Goal: Transaction & Acquisition: Download file/media

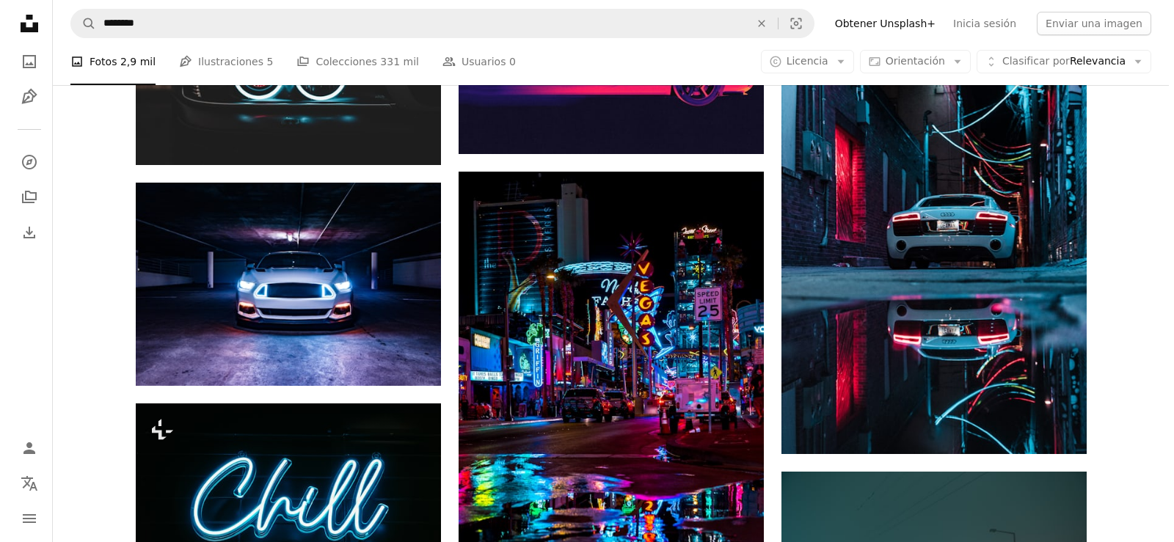
scroll to position [685, 0]
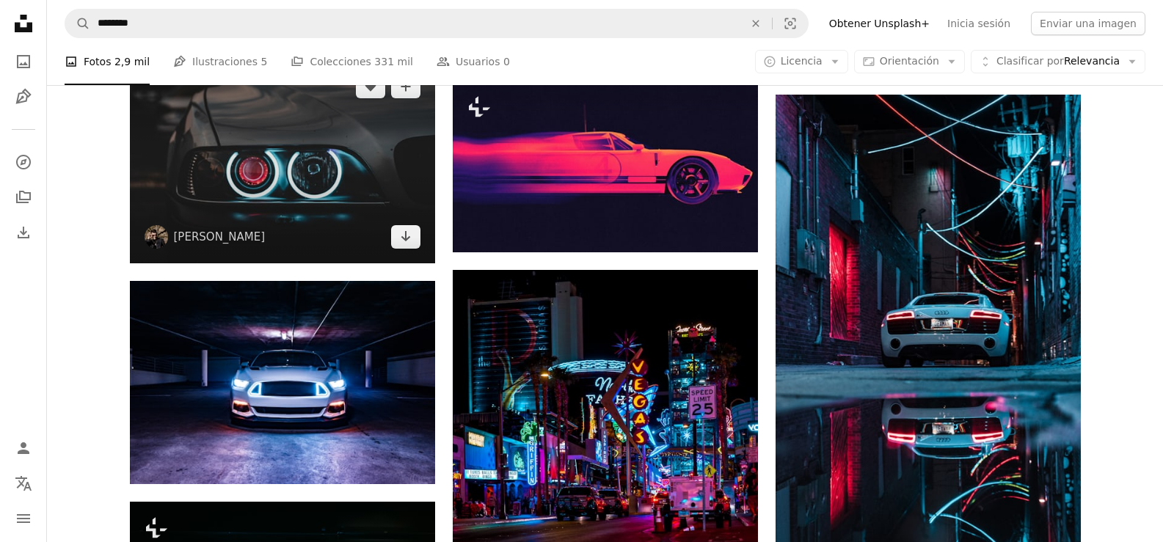
click at [398, 195] on img at bounding box center [282, 161] width 305 height 203
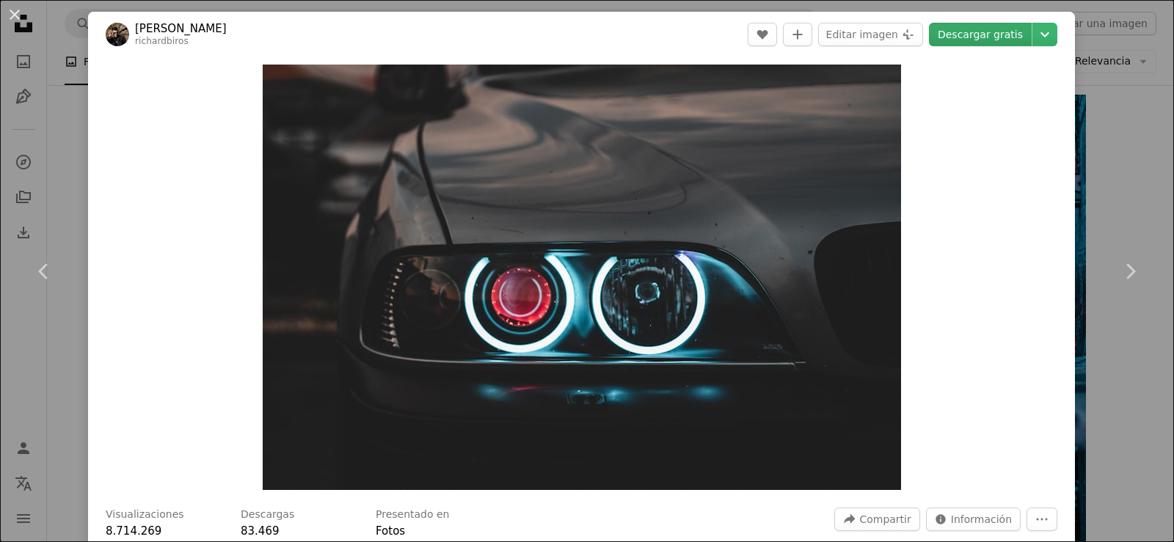
click at [969, 39] on link "Descargar gratis" at bounding box center [980, 34] width 103 height 23
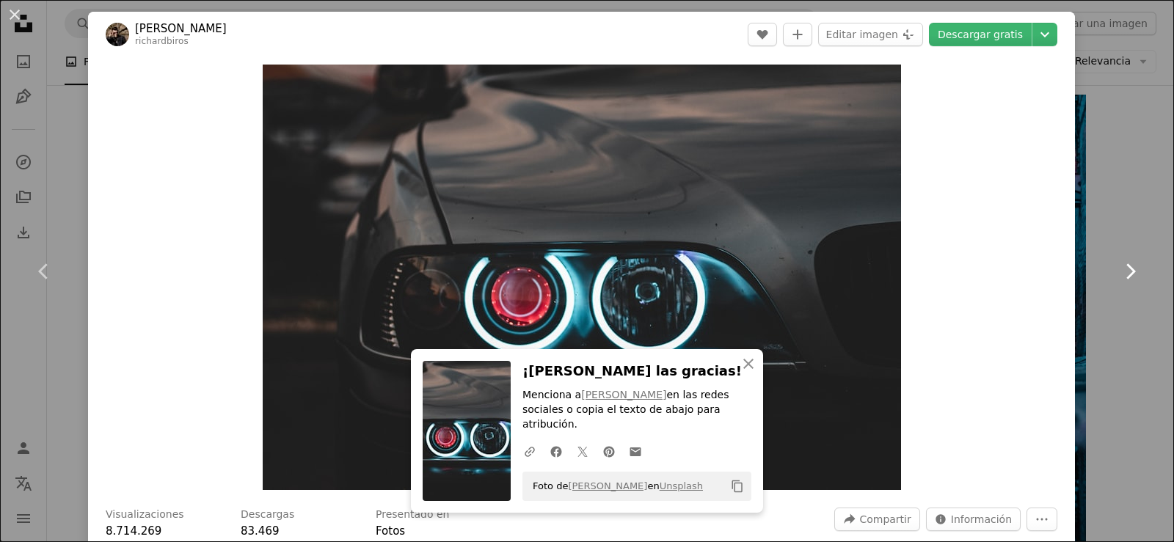
click at [1096, 227] on link "Chevron right" at bounding box center [1130, 271] width 88 height 141
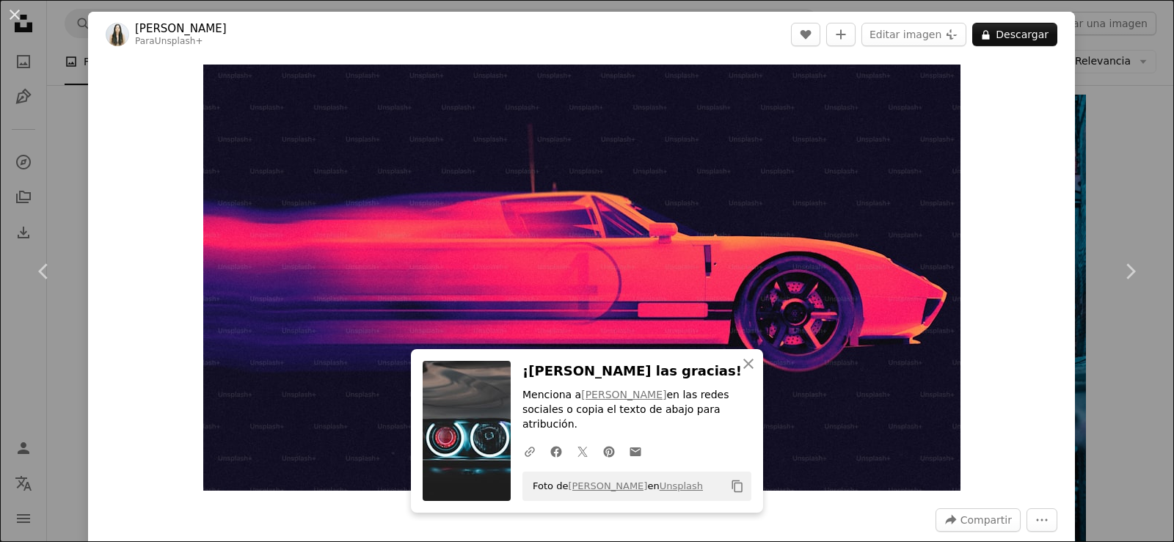
click at [152, 279] on div "Zoom in" at bounding box center [581, 277] width 987 height 441
click at [31, 266] on link "Chevron left" at bounding box center [44, 271] width 88 height 141
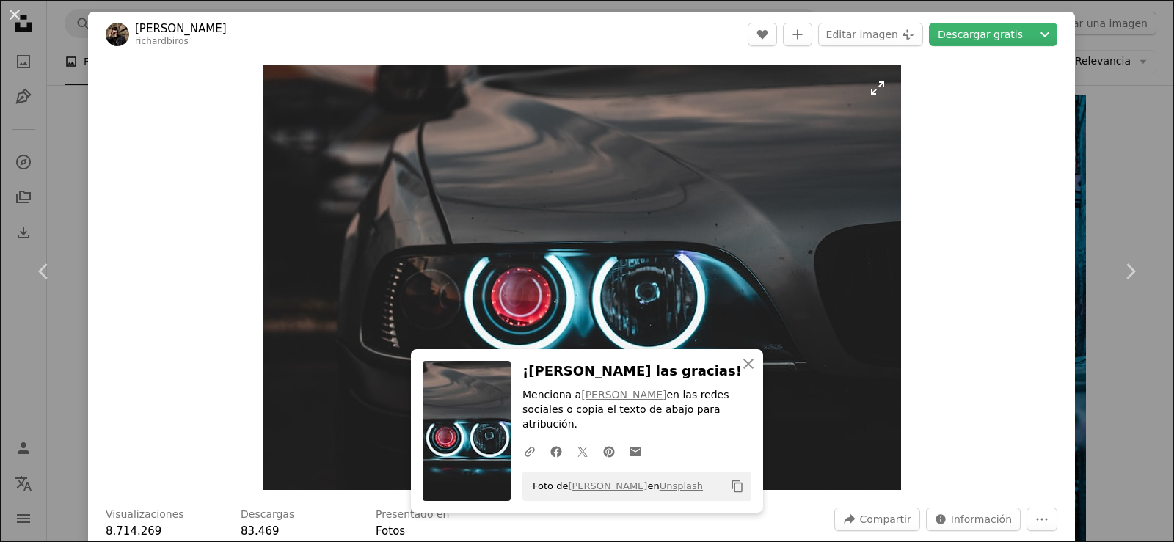
click at [706, 258] on img "Ampliar en esta imagen" at bounding box center [582, 278] width 638 height 426
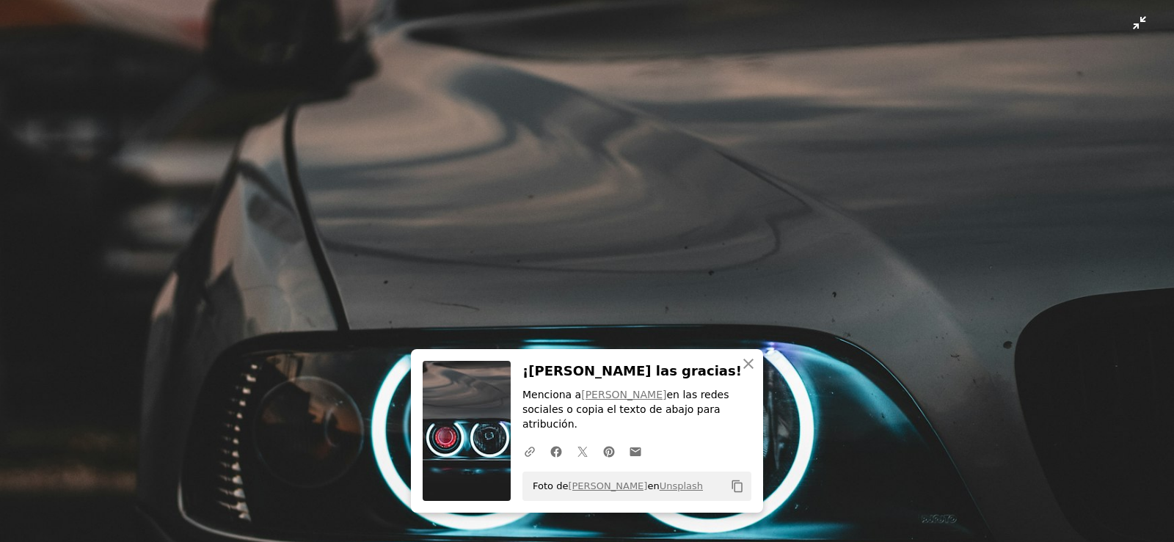
scroll to position [114, 0]
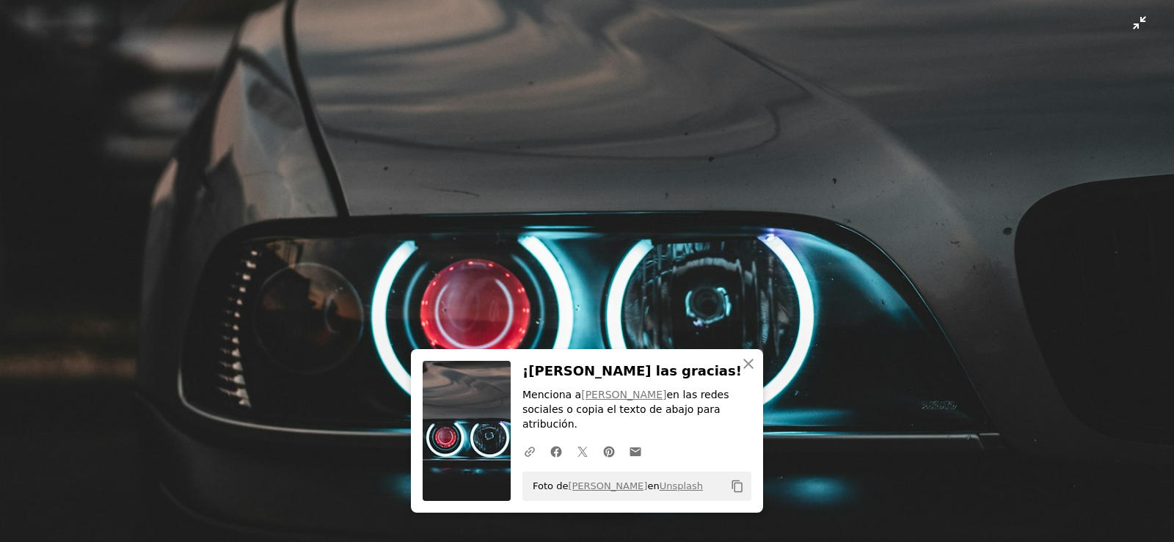
drag, startPoint x: 806, startPoint y: 254, endPoint x: 823, endPoint y: 246, distance: 18.0
click at [807, 254] on img "Reducir el zoom en esta imagen" at bounding box center [586, 278] width 1175 height 784
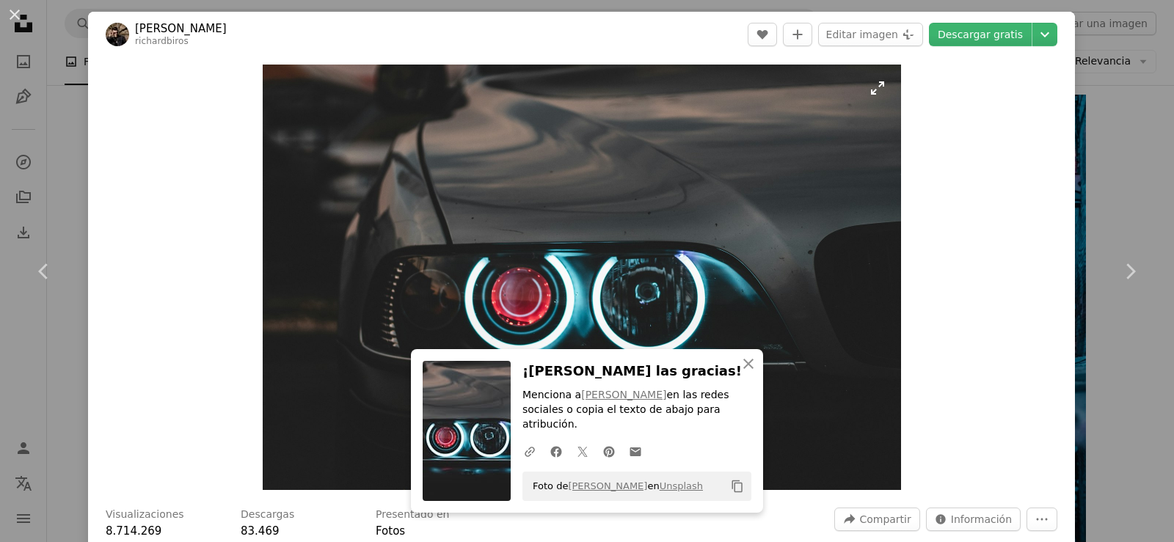
click at [822, 265] on img "Ampliar en esta imagen" at bounding box center [582, 278] width 638 height 426
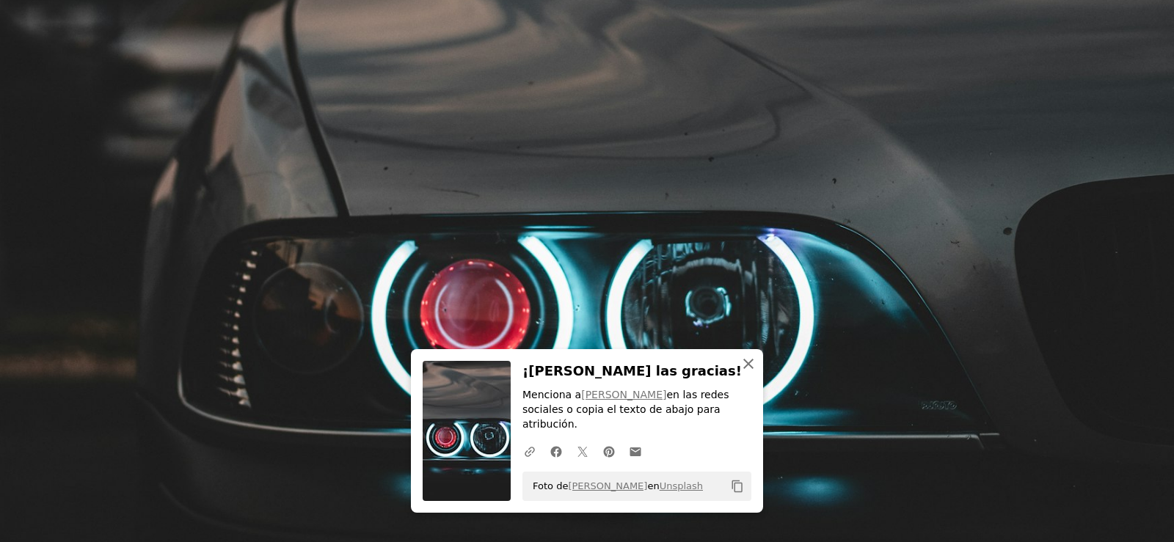
click at [750, 373] on icon "An X shape" at bounding box center [749, 364] width 18 height 18
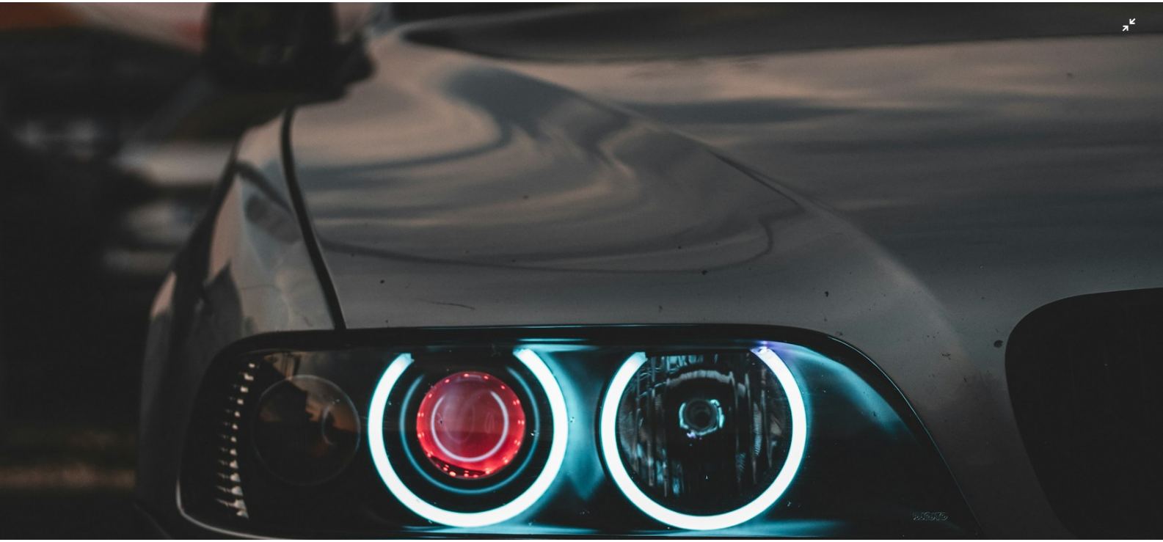
scroll to position [225, 0]
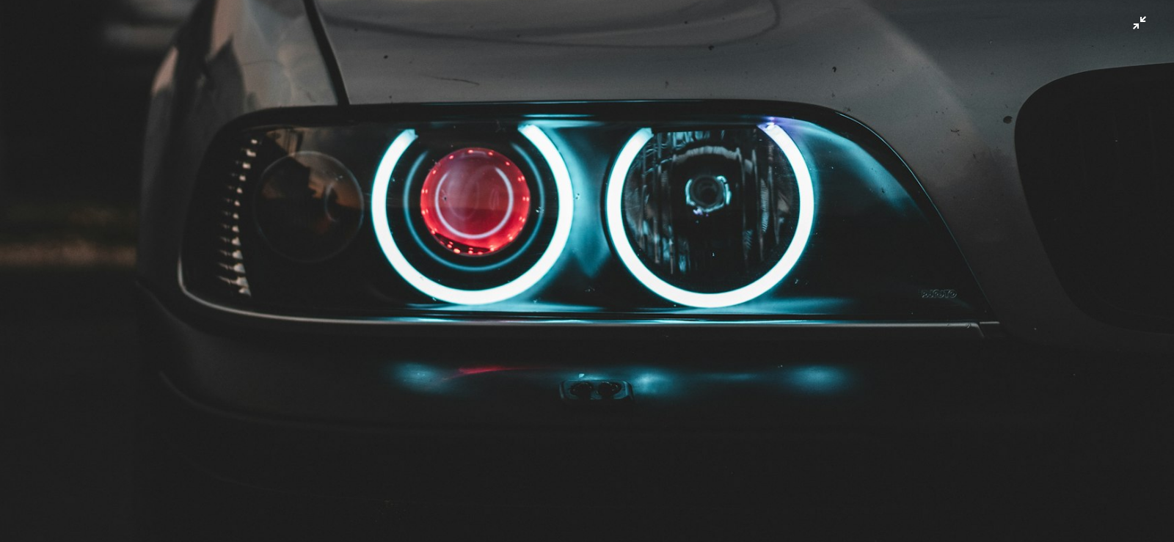
click at [1134, 24] on img "Reducir el zoom en esta imagen" at bounding box center [586, 166] width 1175 height 784
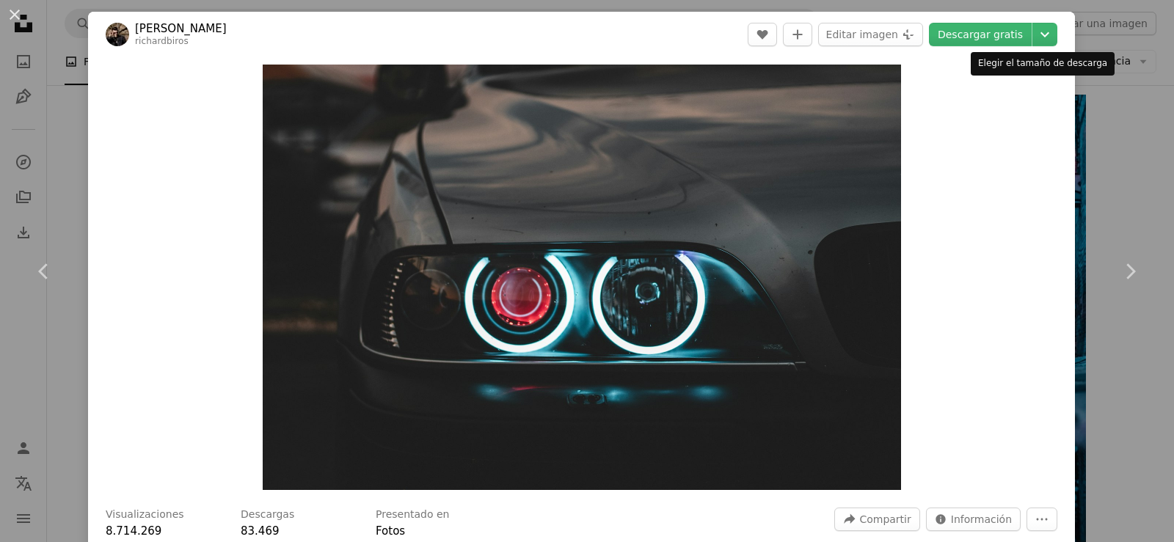
click at [1076, 68] on div "Elegir el tamaño de descarga" at bounding box center [1043, 63] width 144 height 23
drag, startPoint x: 1094, startPoint y: 68, endPoint x: 1138, endPoint y: 272, distance: 209.4
click at [1095, 68] on div "Elegir el tamaño de descarga" at bounding box center [1043, 63] width 144 height 23
click at [1137, 276] on link "Chevron right" at bounding box center [1130, 271] width 88 height 141
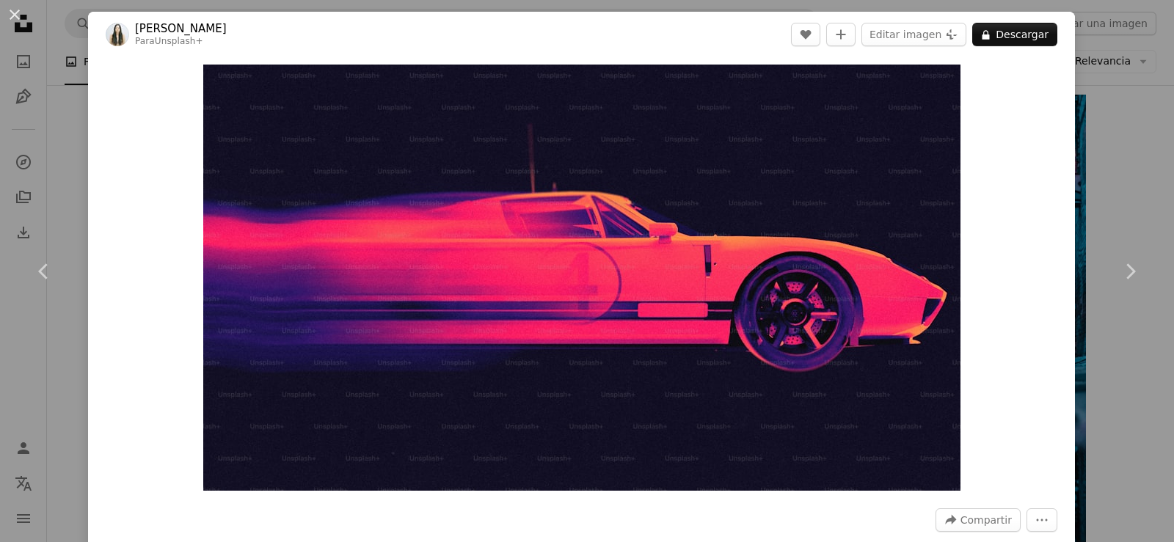
click at [1122, 32] on div "An X shape Chevron left Chevron right [PERSON_NAME] Para Unsplash+ A heart A pl…" at bounding box center [587, 271] width 1174 height 542
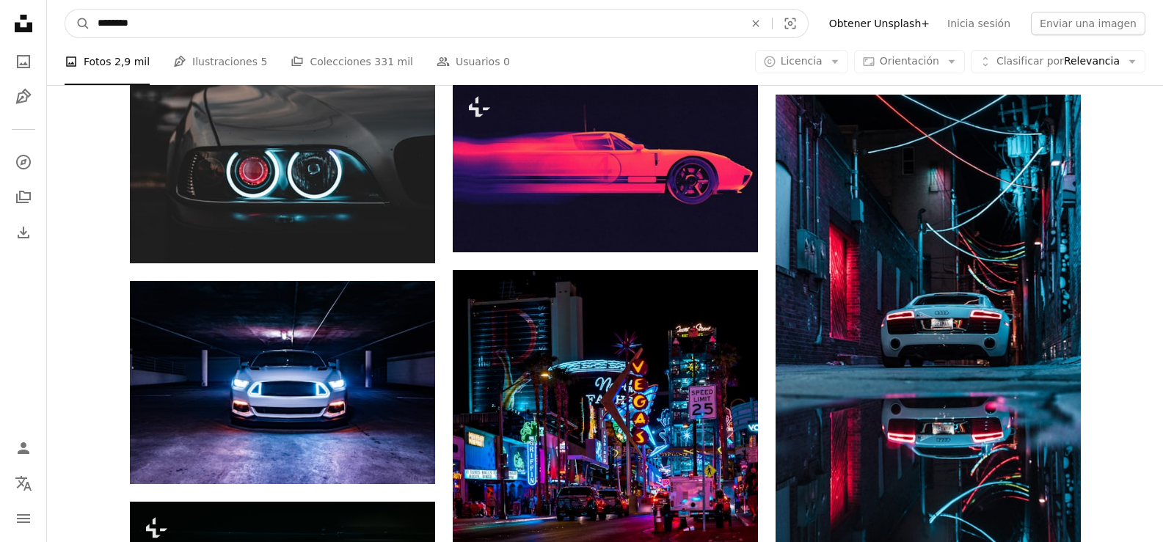
drag, startPoint x: 171, startPoint y: 21, endPoint x: 36, endPoint y: 29, distance: 135.2
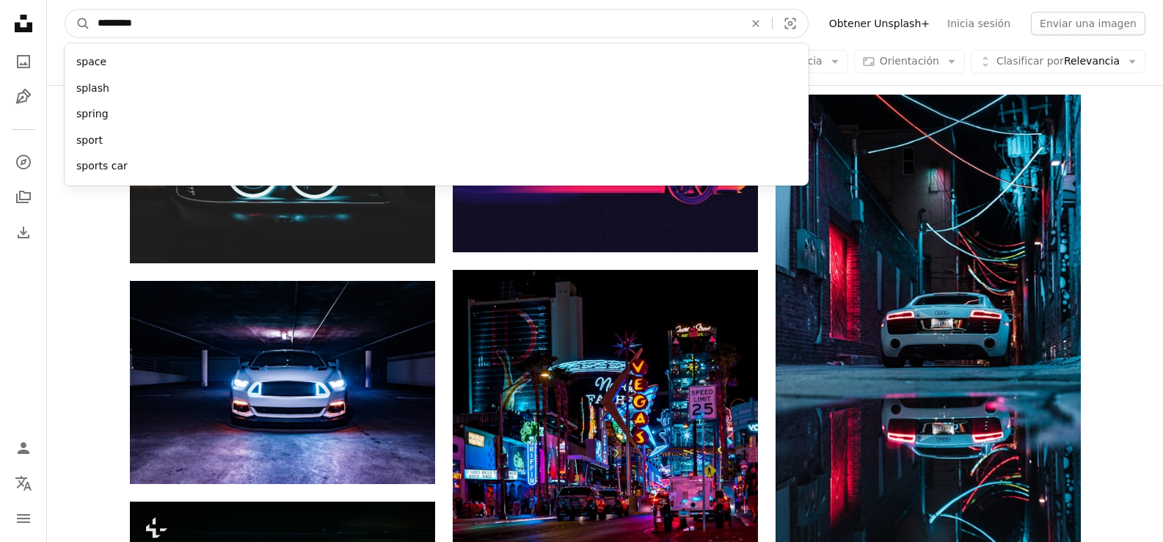
type input "**********"
click button "A magnifying glass" at bounding box center [77, 24] width 25 height 28
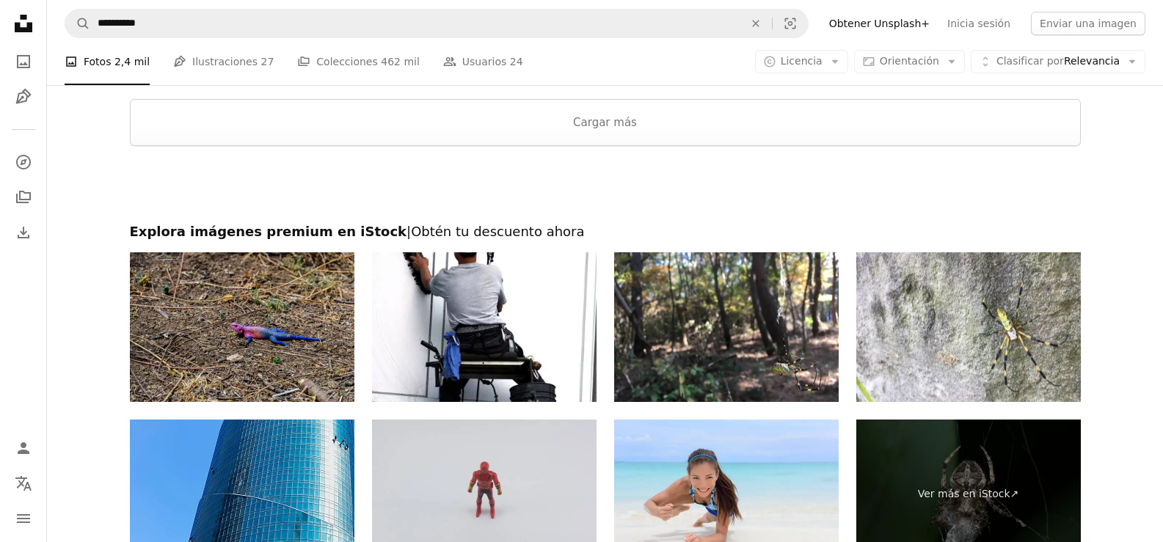
scroll to position [2650, 0]
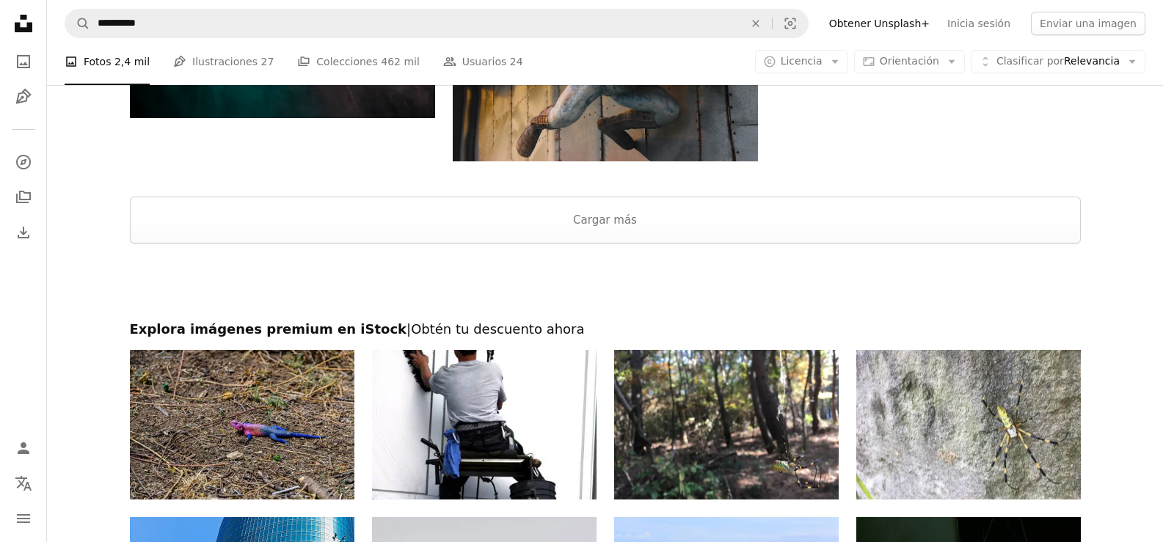
click at [36, 30] on icon "Unsplash logo Página de inicio de Unsplash" at bounding box center [23, 23] width 29 height 29
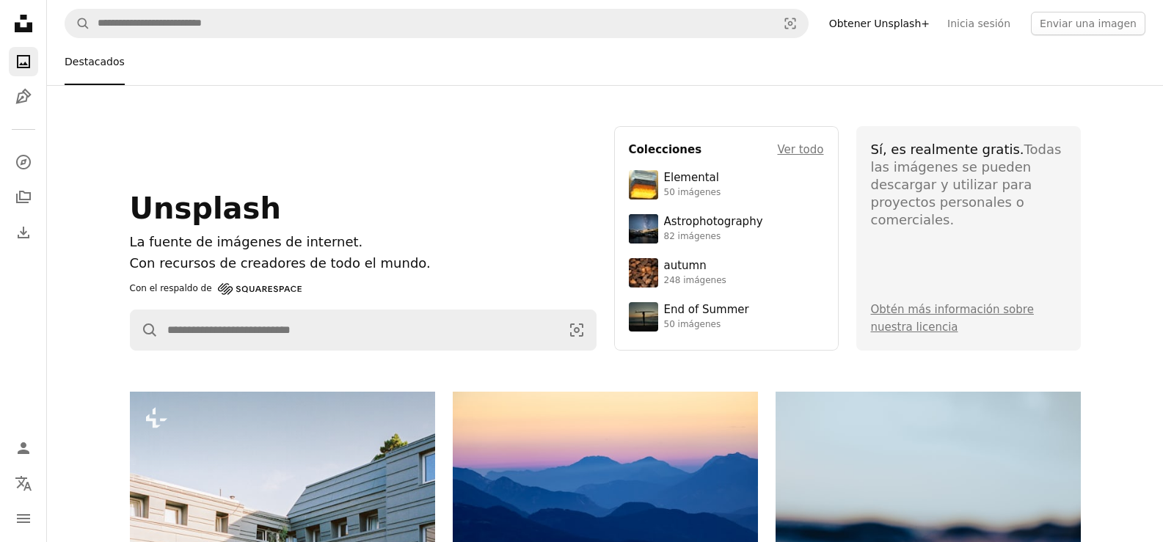
click at [27, 26] on icon at bounding box center [24, 24] width 18 height 18
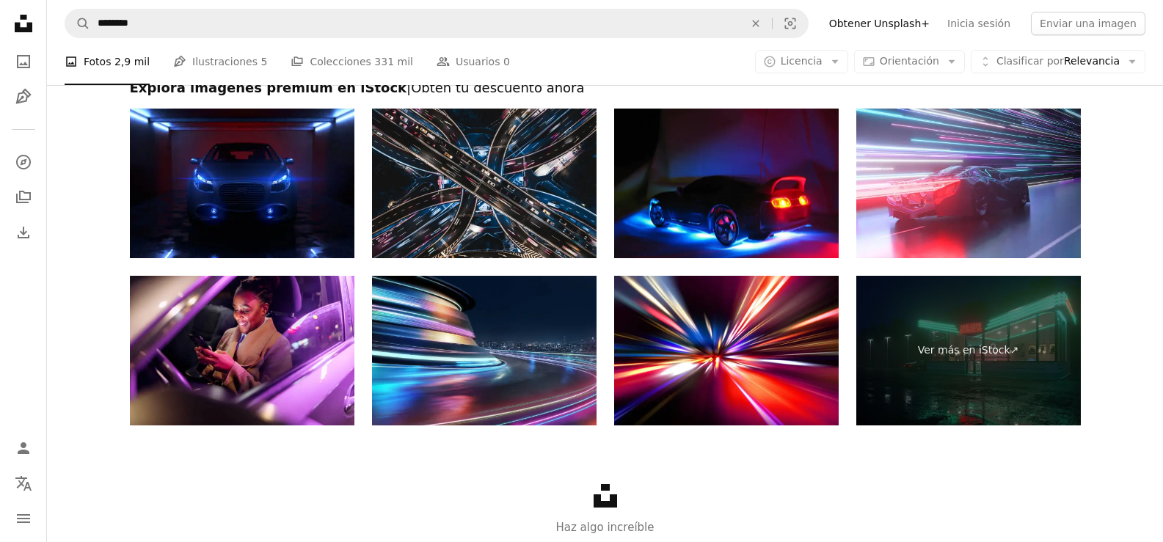
scroll to position [685, 0]
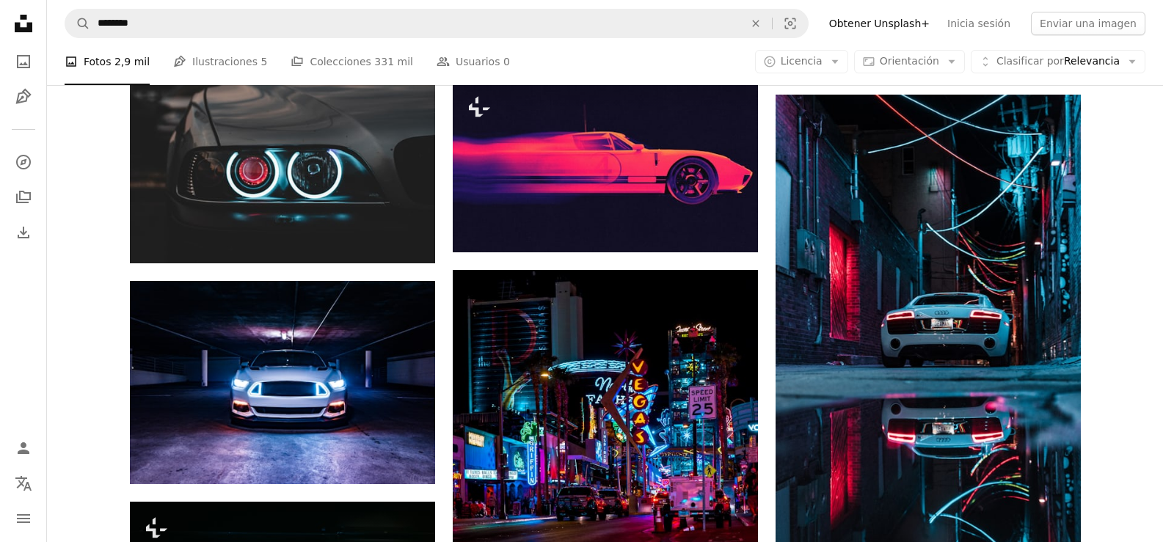
click at [16, 257] on nav "Unsplash logo Página de inicio de Unsplash A photo Pen Tool A compass A stack o…" at bounding box center [23, 271] width 47 height 542
click at [18, 242] on link "Download" at bounding box center [23, 232] width 29 height 29
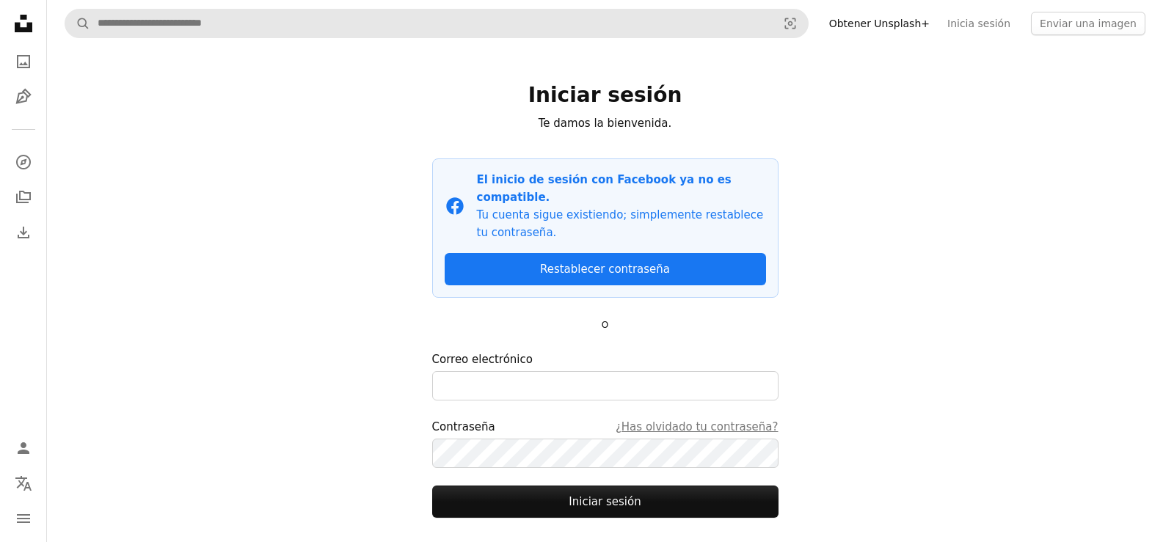
scroll to position [70, 0]
